Goal: Task Accomplishment & Management: Use online tool/utility

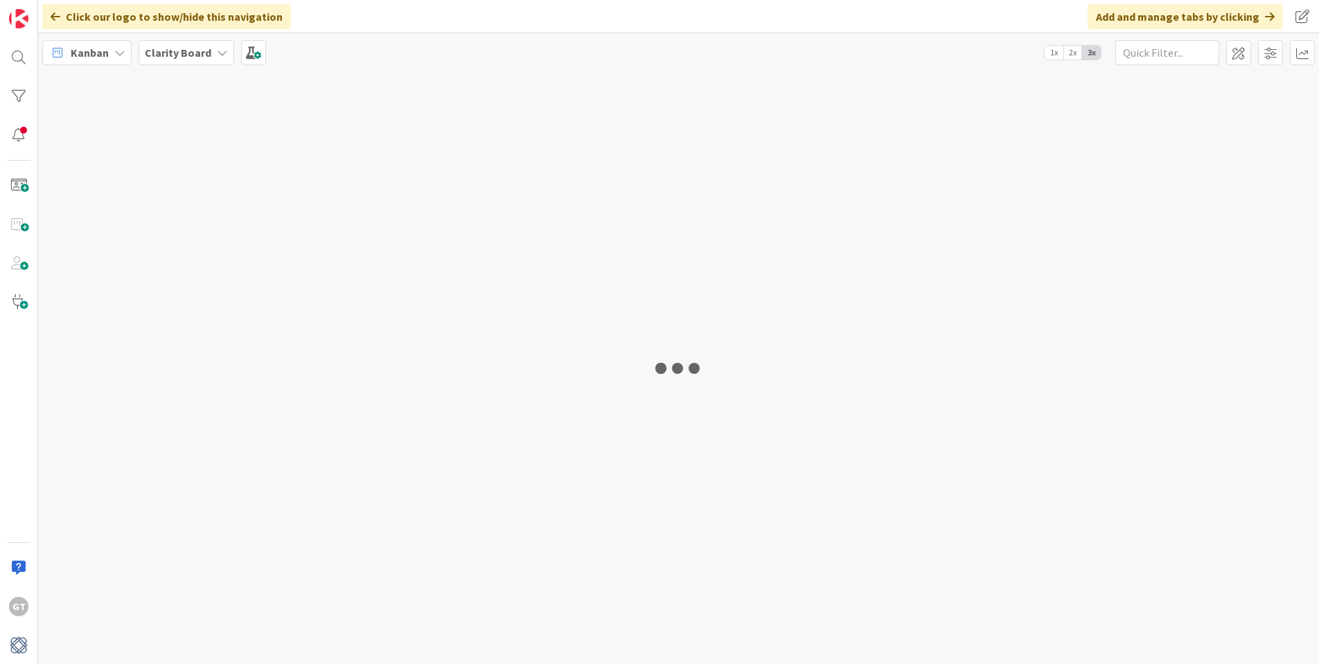
click at [690, 635] on div at bounding box center [678, 367] width 1281 height 593
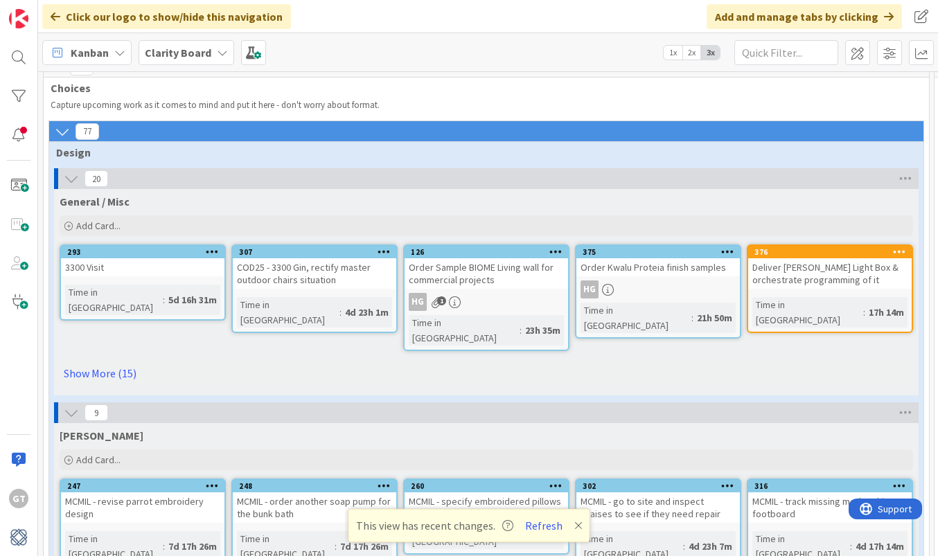
scroll to position [12, 0]
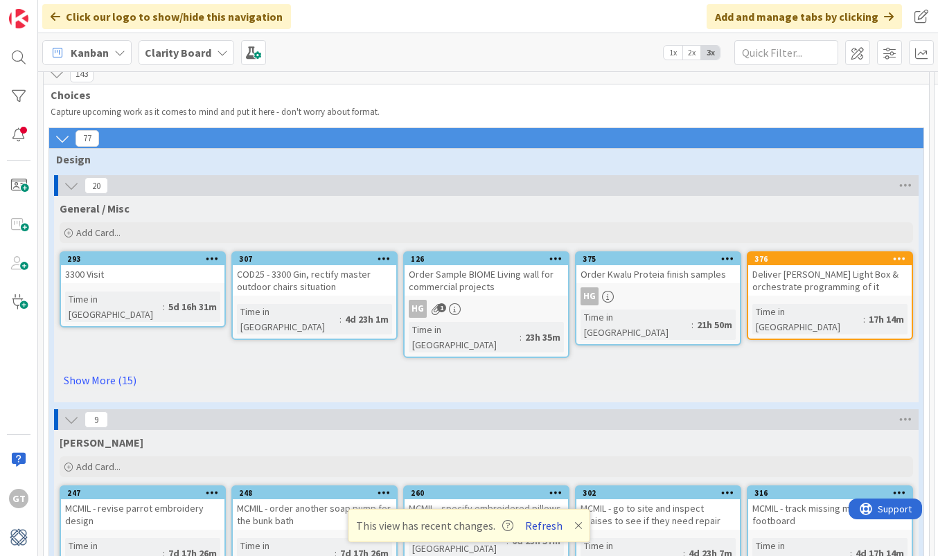
click at [549, 529] on button "Refresh" at bounding box center [543, 526] width 47 height 18
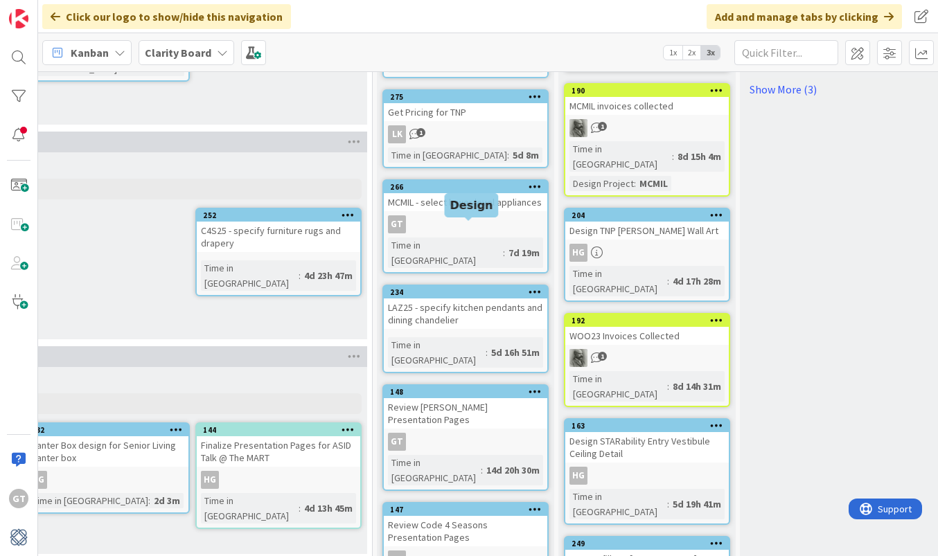
scroll to position [445, 1629]
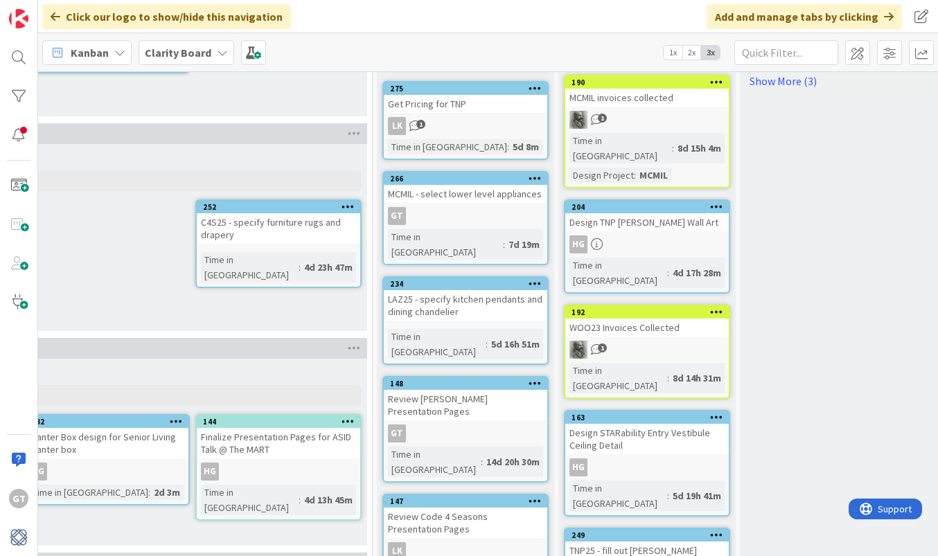
click at [534, 278] on icon at bounding box center [535, 283] width 13 height 10
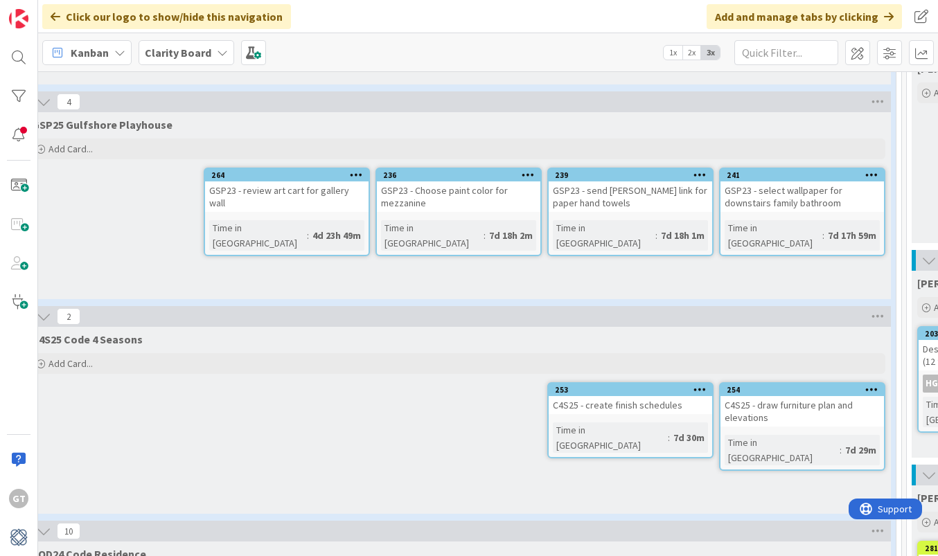
scroll to position [533, 30]
click at [661, 200] on div "GSP23 - send [PERSON_NAME] link for paper hand towels" at bounding box center [627, 197] width 163 height 30
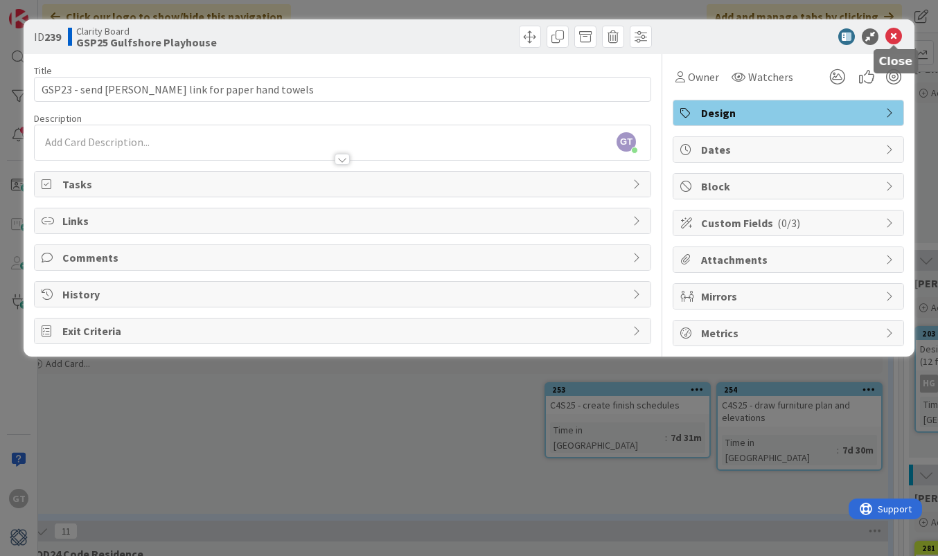
click at [899, 38] on icon at bounding box center [893, 36] width 17 height 17
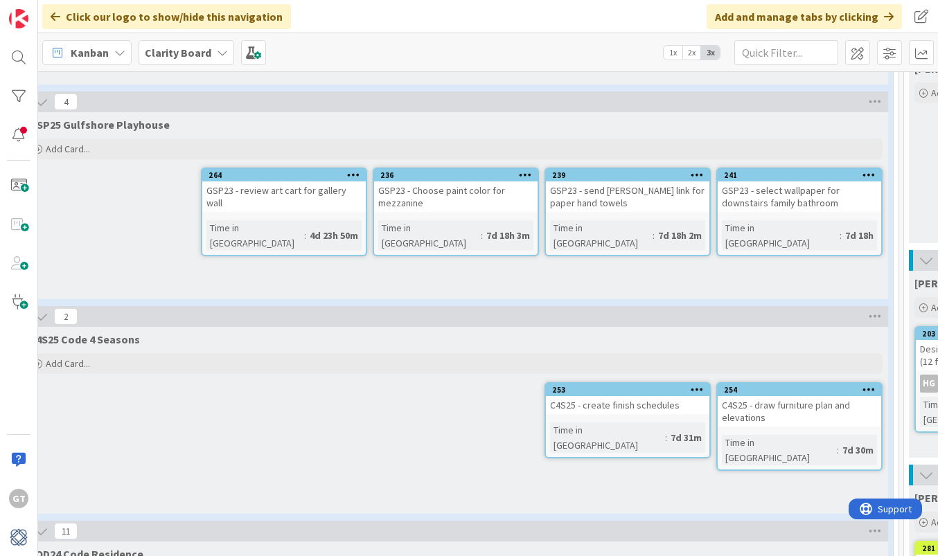
click at [701, 173] on icon at bounding box center [697, 175] width 13 height 10
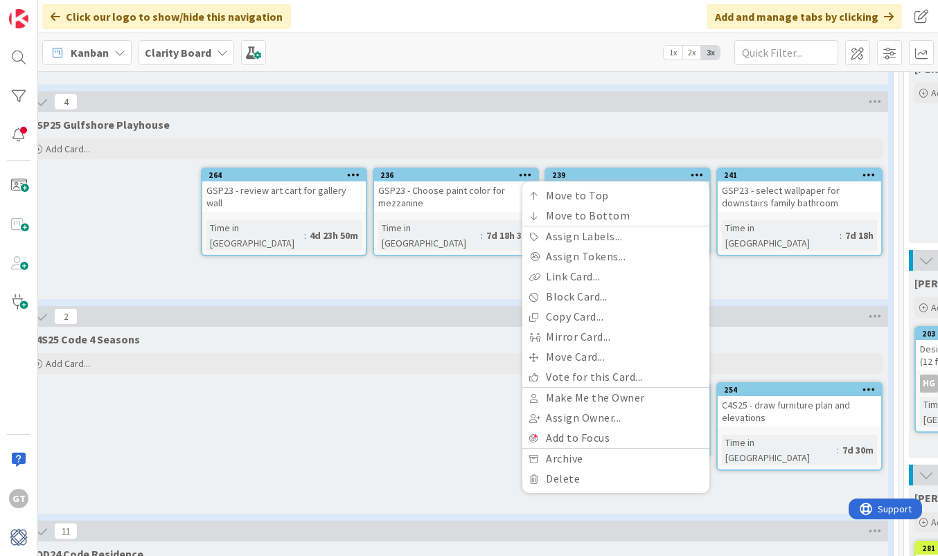
click at [730, 259] on div "GSP25 Gulfshore Playhouse Add Card... 241 GSP23 - select wallpaper for downstai…" at bounding box center [456, 205] width 865 height 187
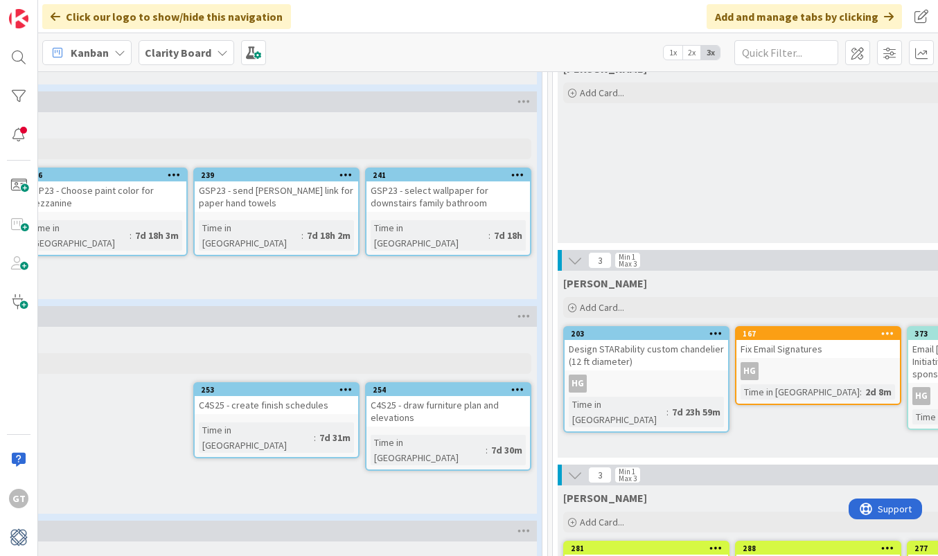
scroll to position [533, 388]
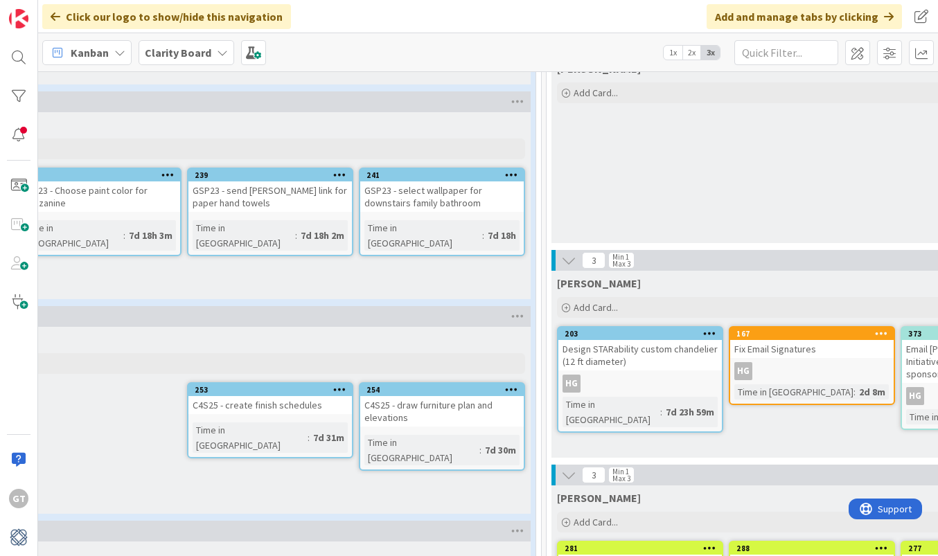
click at [339, 170] on icon at bounding box center [339, 175] width 13 height 10
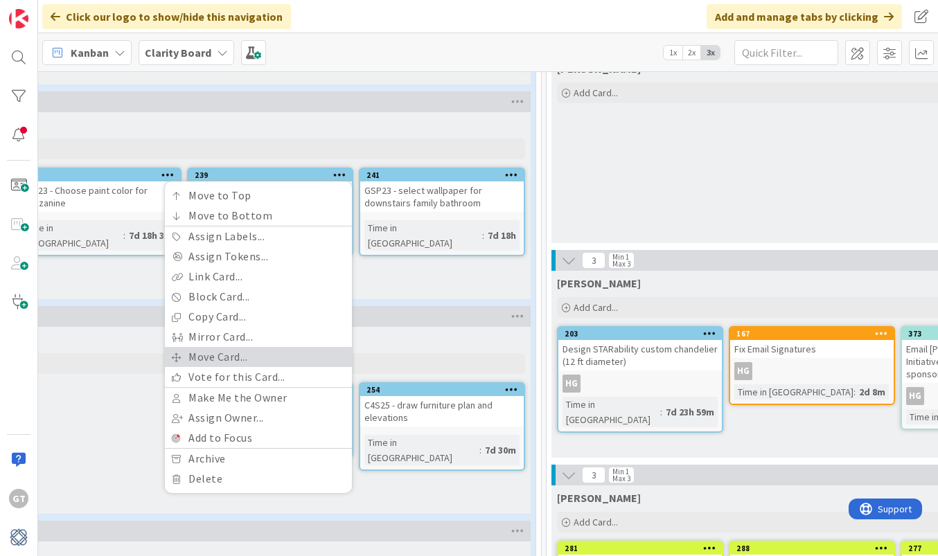
click at [245, 348] on link "Move Card..." at bounding box center [258, 357] width 187 height 20
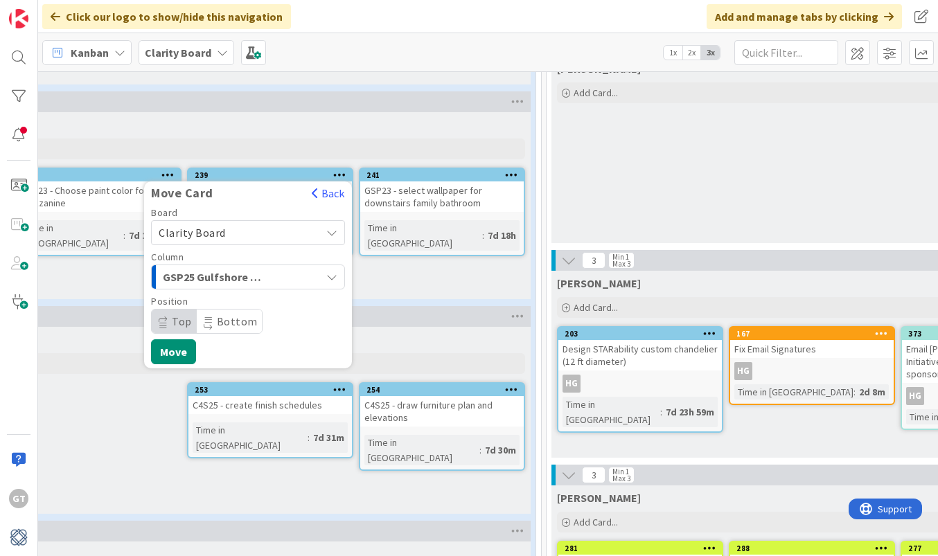
click at [281, 272] on div "GSP25 Gulfshore Playhouse" at bounding box center [239, 277] width 161 height 22
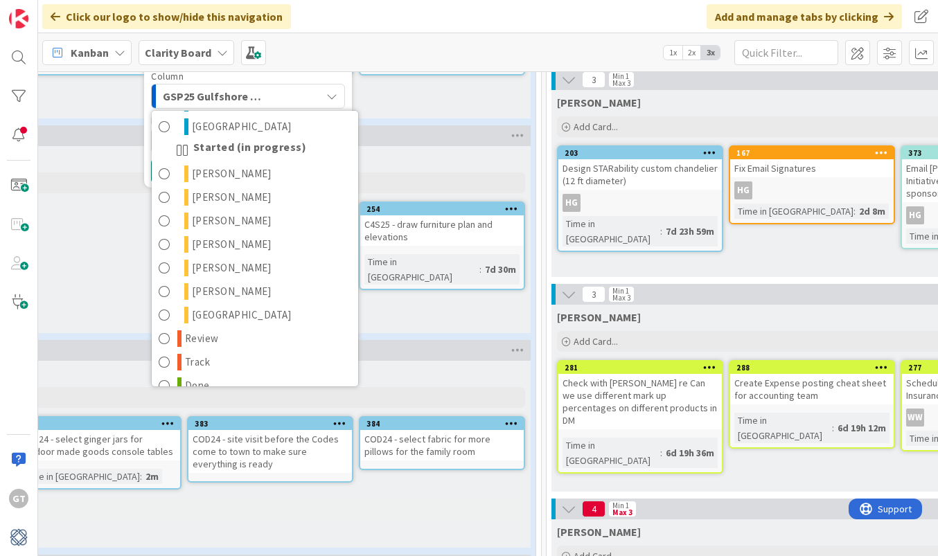
scroll to position [703, 388]
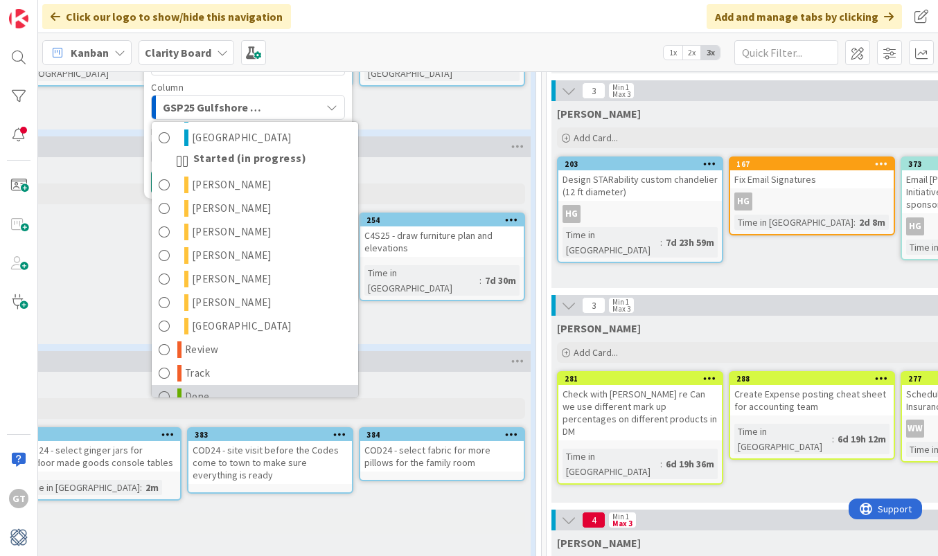
click at [163, 389] on span at bounding box center [165, 397] width 12 height 17
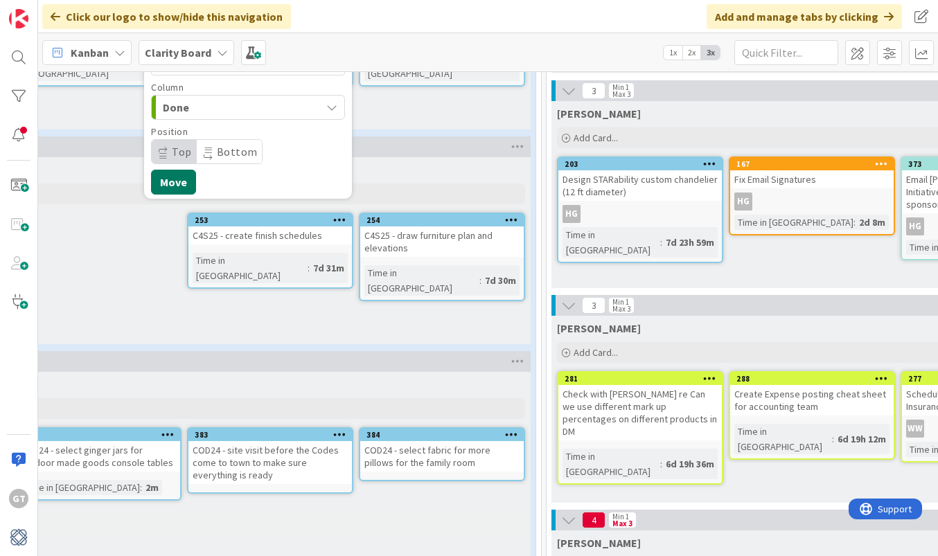
click at [181, 177] on button "Move" at bounding box center [173, 182] width 45 height 25
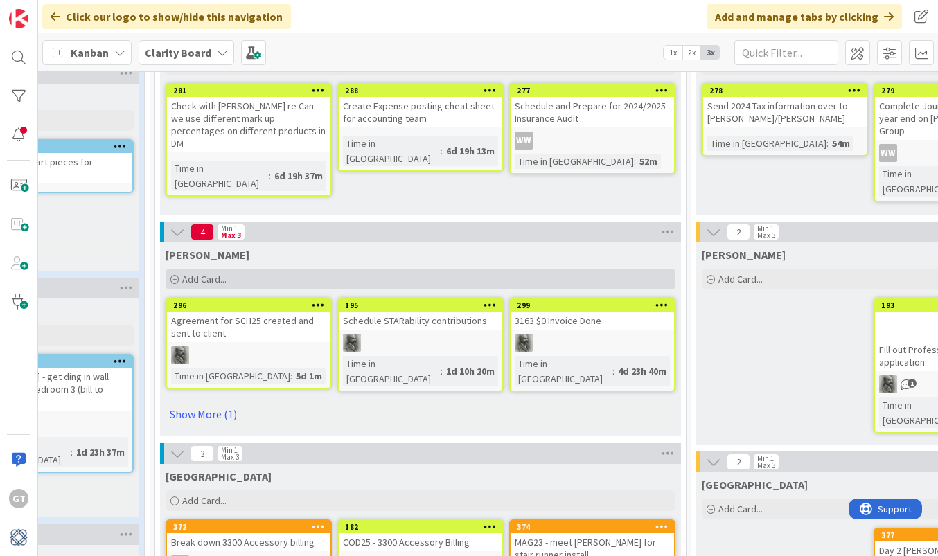
scroll to position [966, 779]
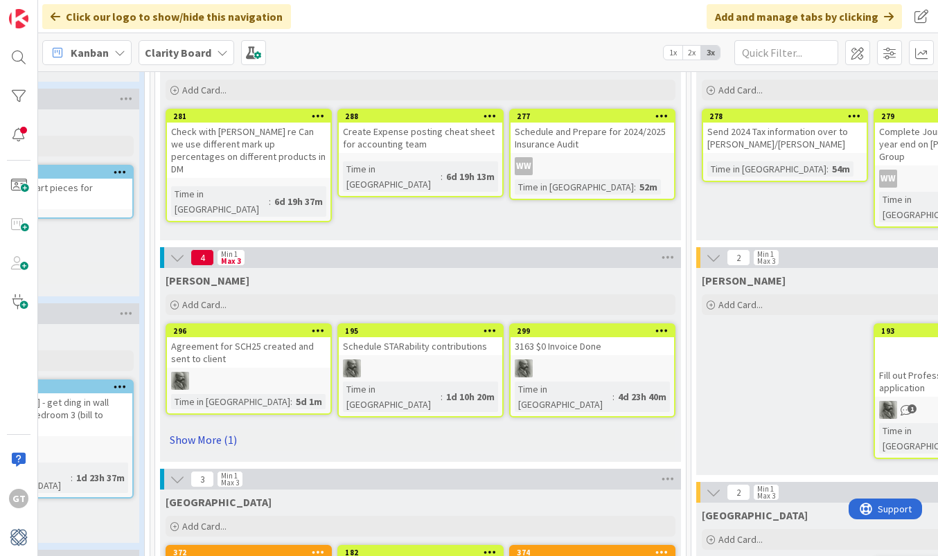
click at [200, 439] on link "Show More (1)" at bounding box center [421, 440] width 510 height 22
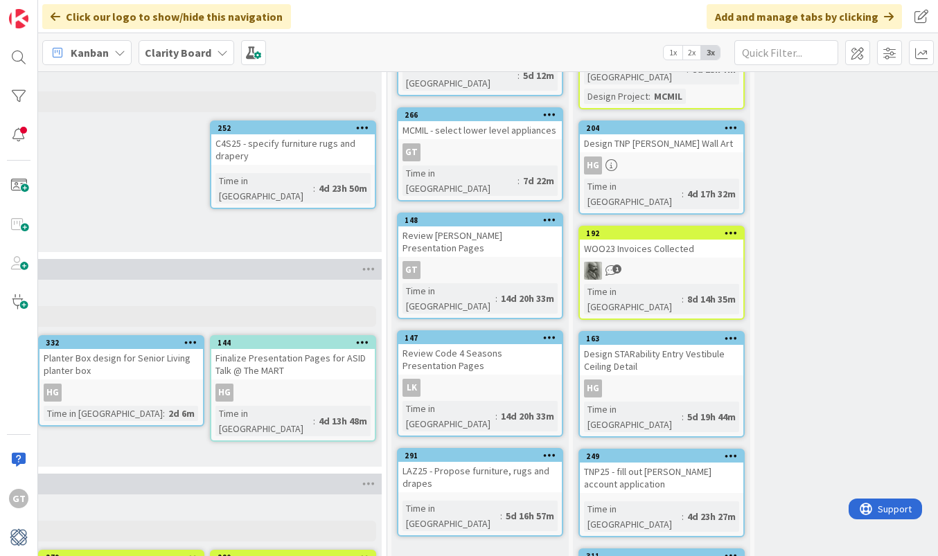
scroll to position [524, 1618]
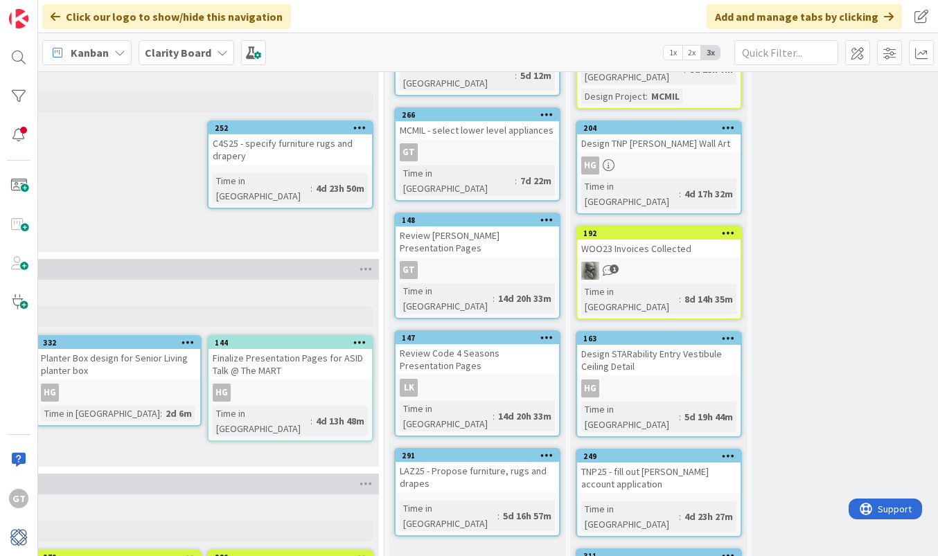
click at [549, 450] on icon at bounding box center [546, 455] width 13 height 10
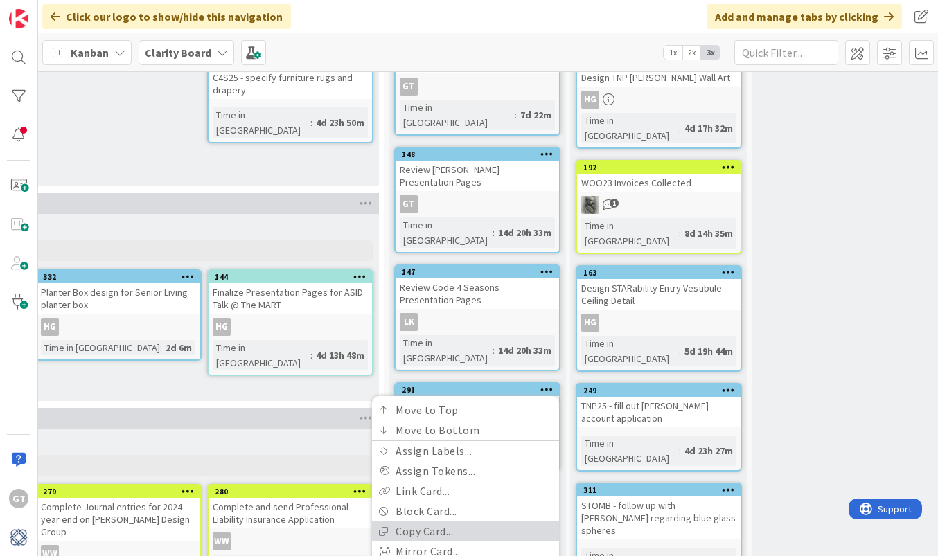
scroll to position [620, 1618]
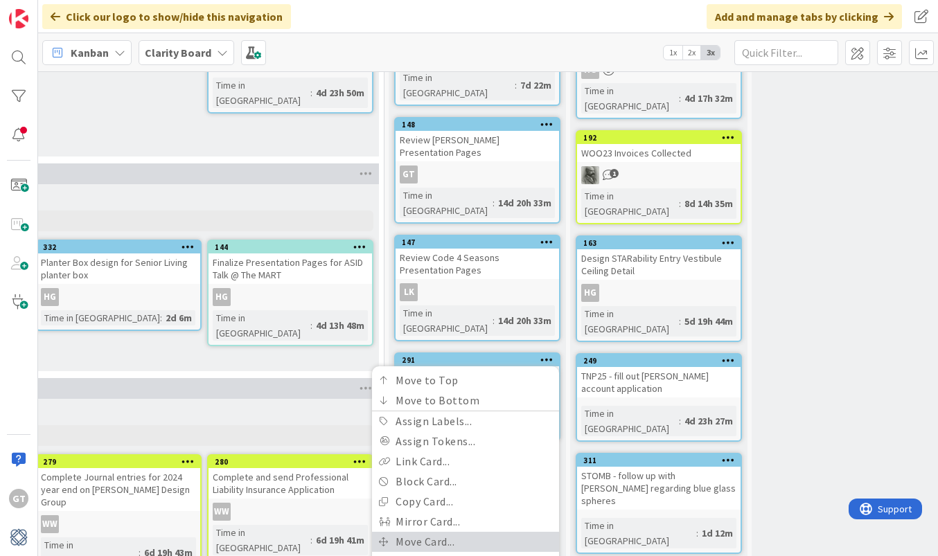
click at [457, 532] on link "Move Card..." at bounding box center [465, 542] width 187 height 20
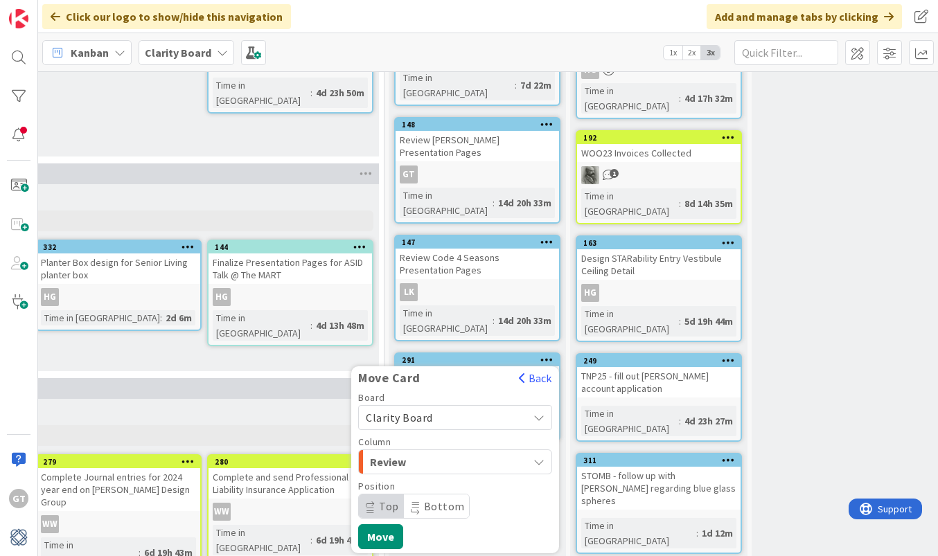
click at [477, 451] on div "Review" at bounding box center [446, 462] width 161 height 22
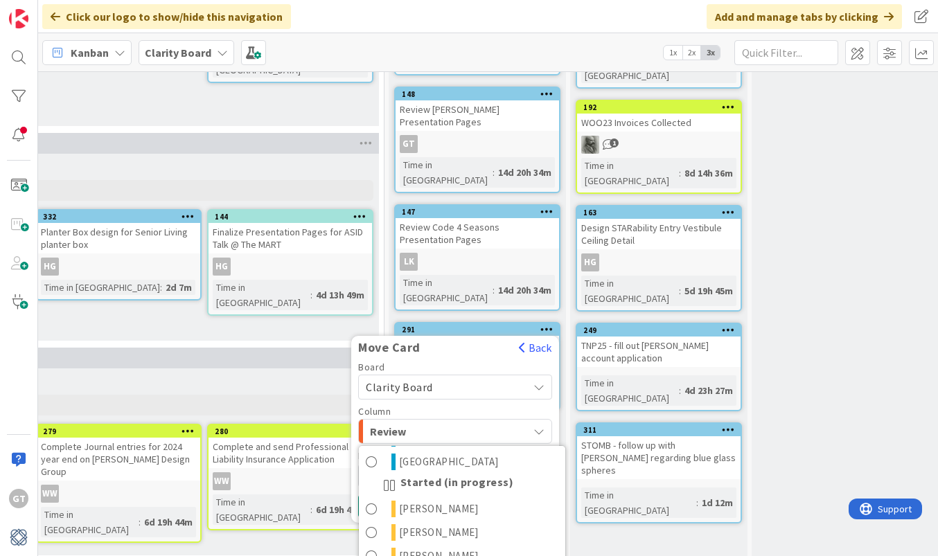
scroll to position [738, 1618]
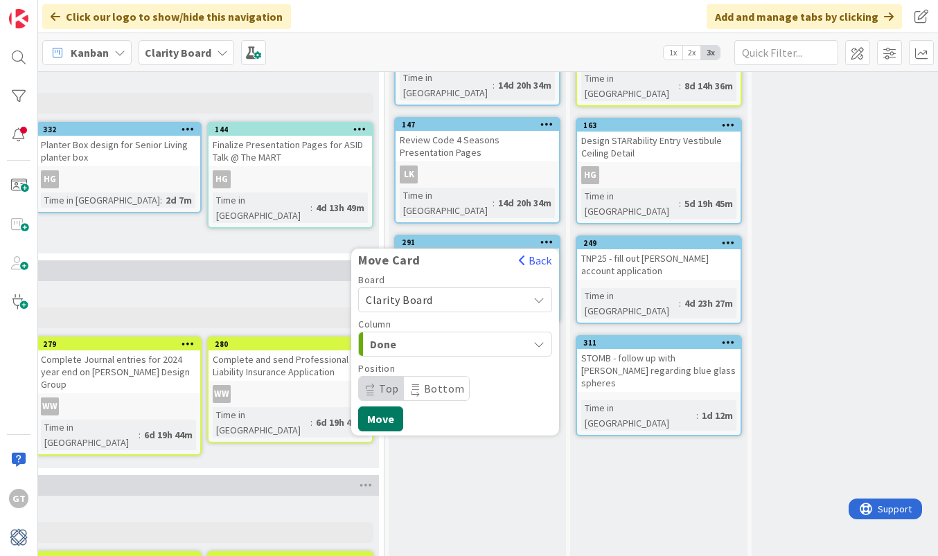
click at [385, 407] on button "Move" at bounding box center [380, 419] width 45 height 25
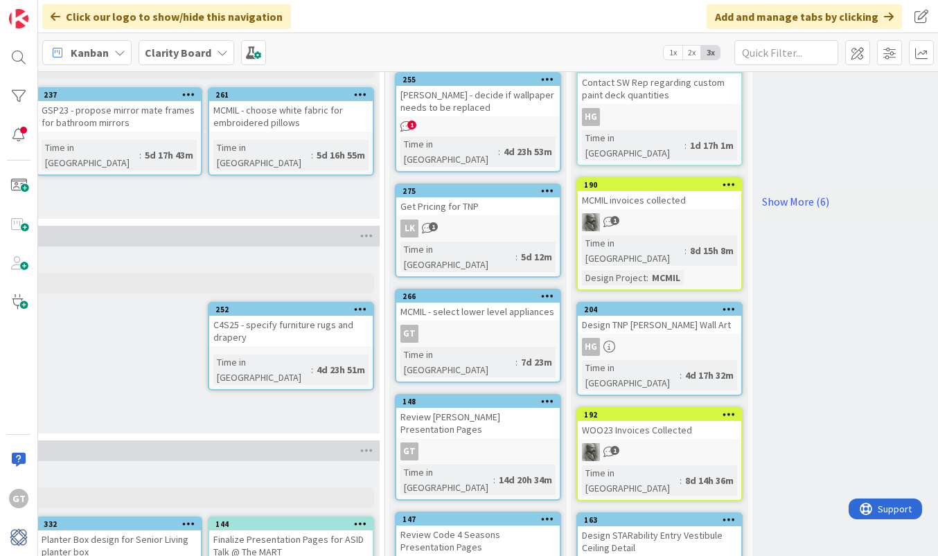
scroll to position [341, 1617]
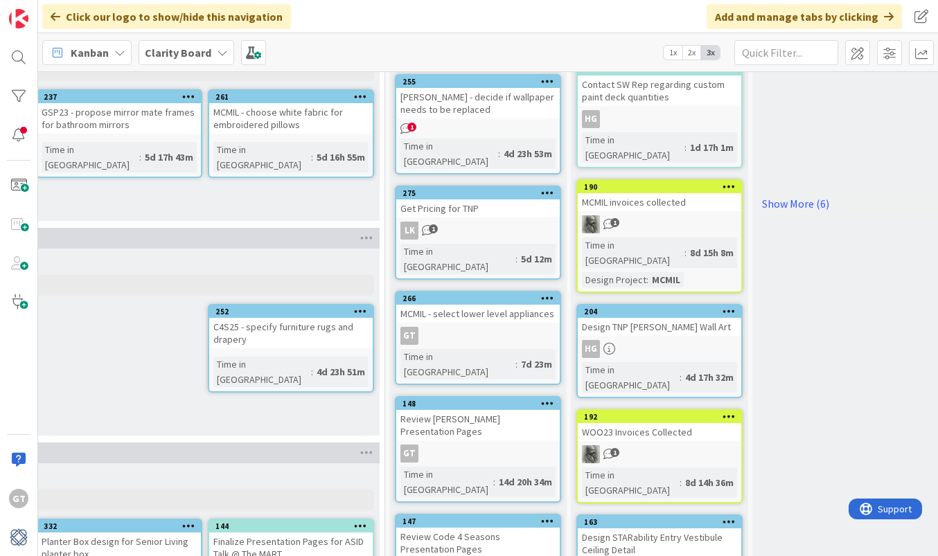
click at [547, 293] on icon at bounding box center [547, 298] width 13 height 10
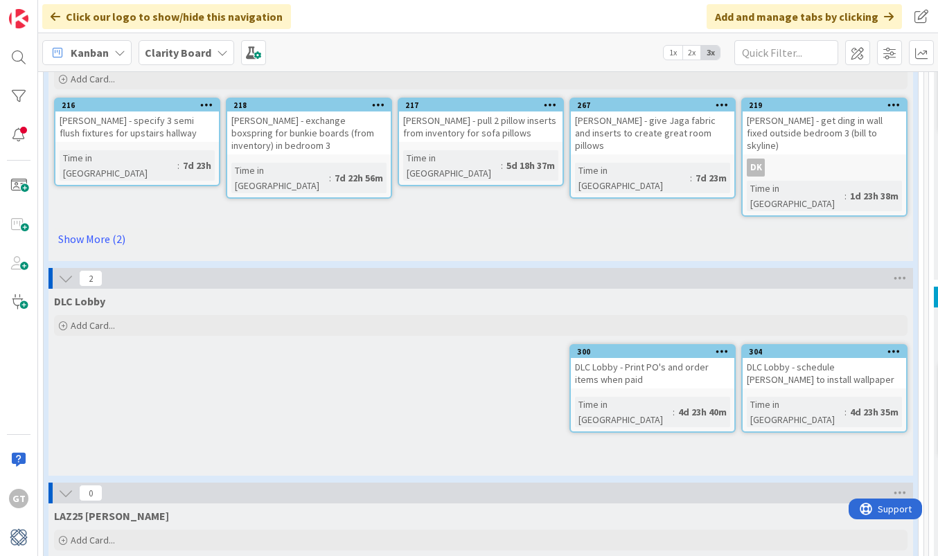
scroll to position [1249, 0]
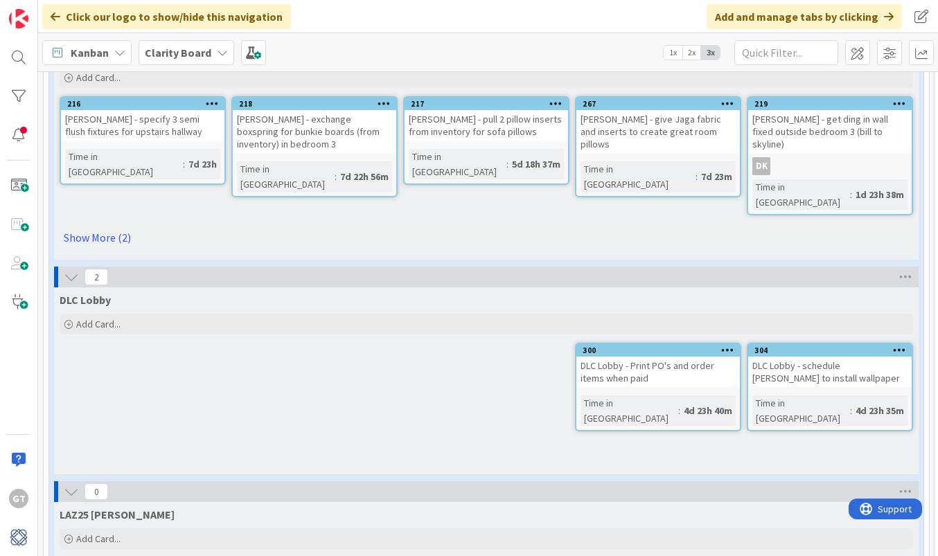
click at [383, 101] on icon at bounding box center [384, 103] width 13 height 10
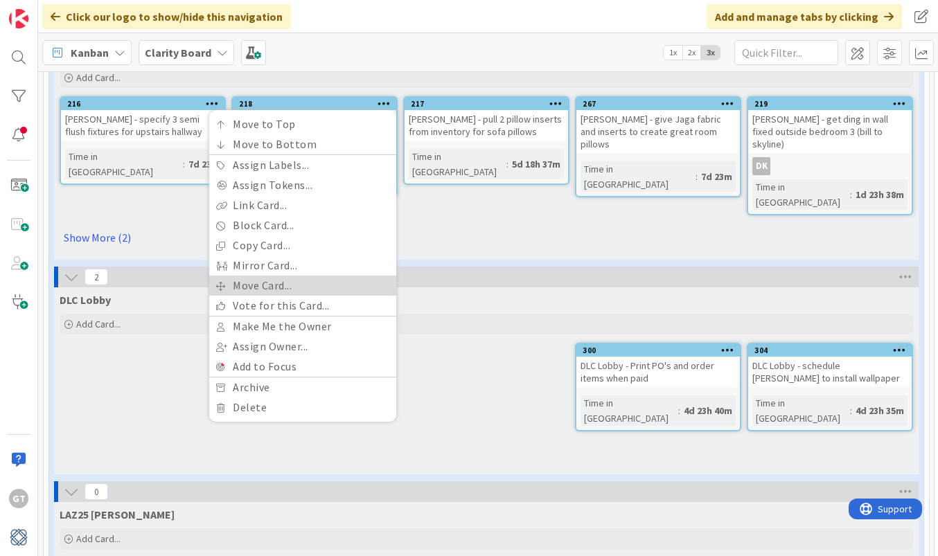
click at [281, 279] on link "Move Card..." at bounding box center [302, 286] width 187 height 20
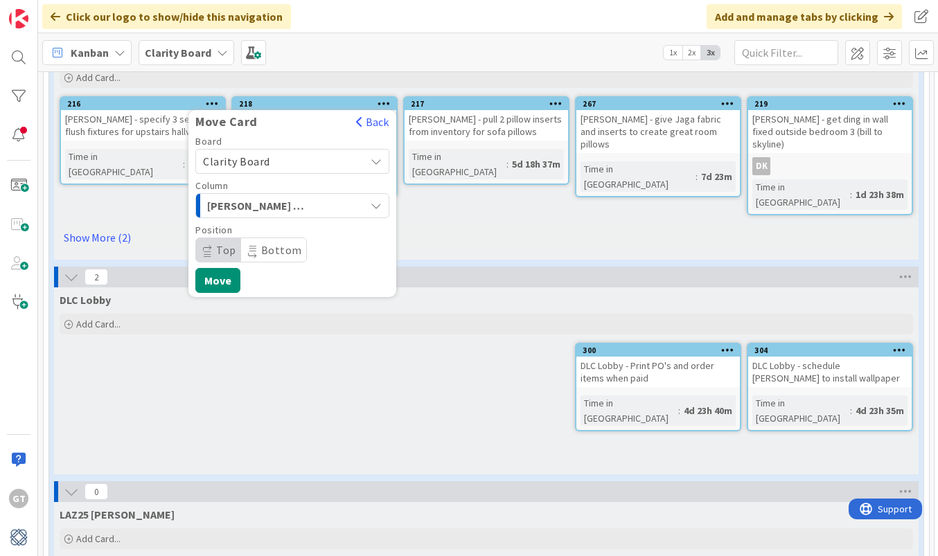
click at [310, 202] on span "[PERSON_NAME] Gullapali" at bounding box center [259, 206] width 104 height 18
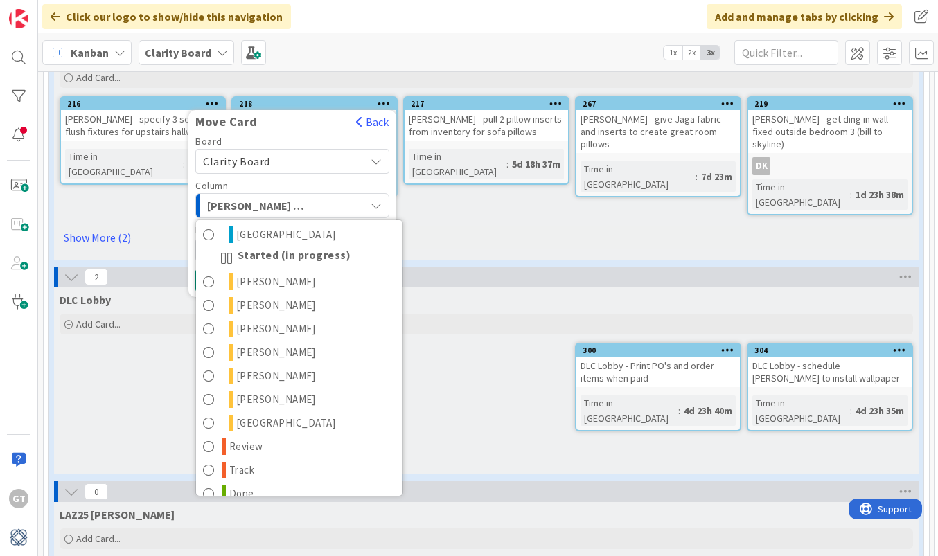
scroll to position [725, 0]
click at [208, 487] on span at bounding box center [209, 495] width 12 height 17
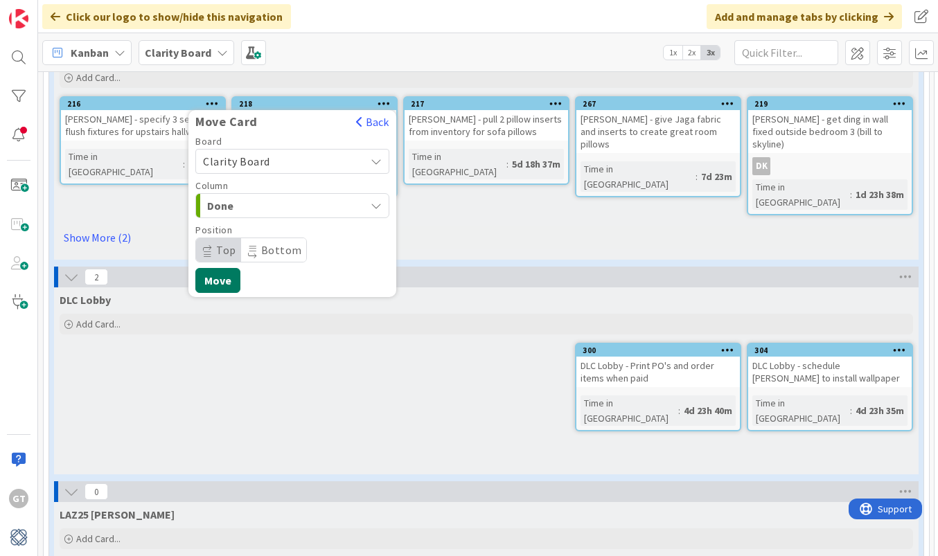
click at [217, 280] on button "Move" at bounding box center [217, 280] width 45 height 25
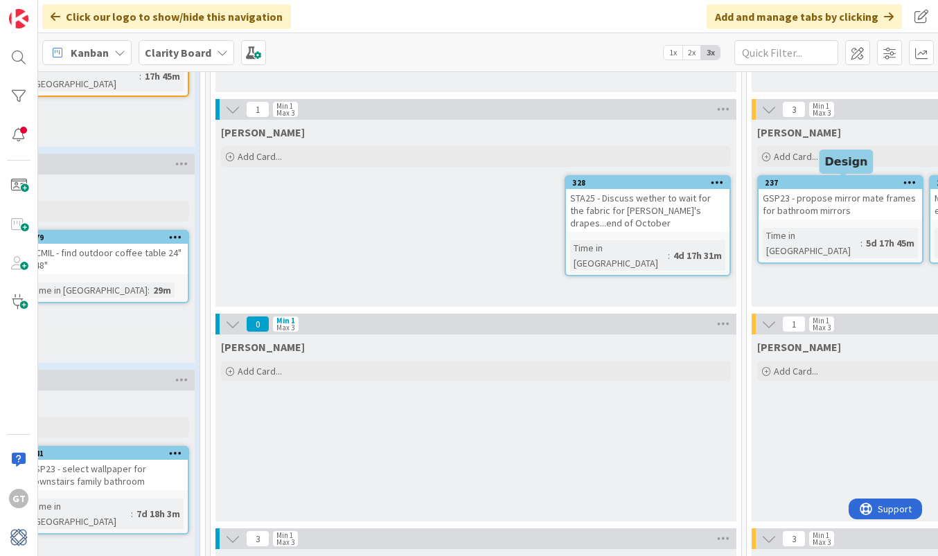
scroll to position [255, 723]
